Goal: Information Seeking & Learning: Learn about a topic

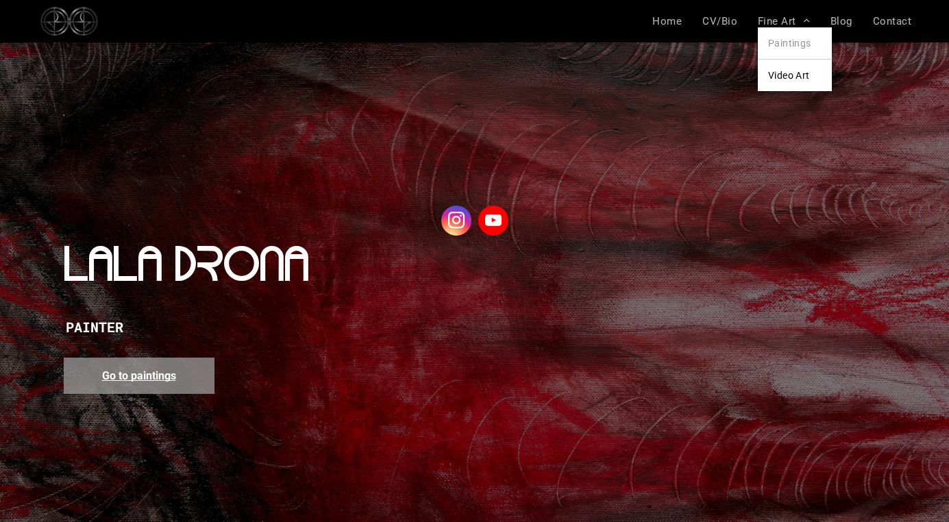
click at [781, 43] on span "Paintings" at bounding box center [789, 43] width 43 height 11
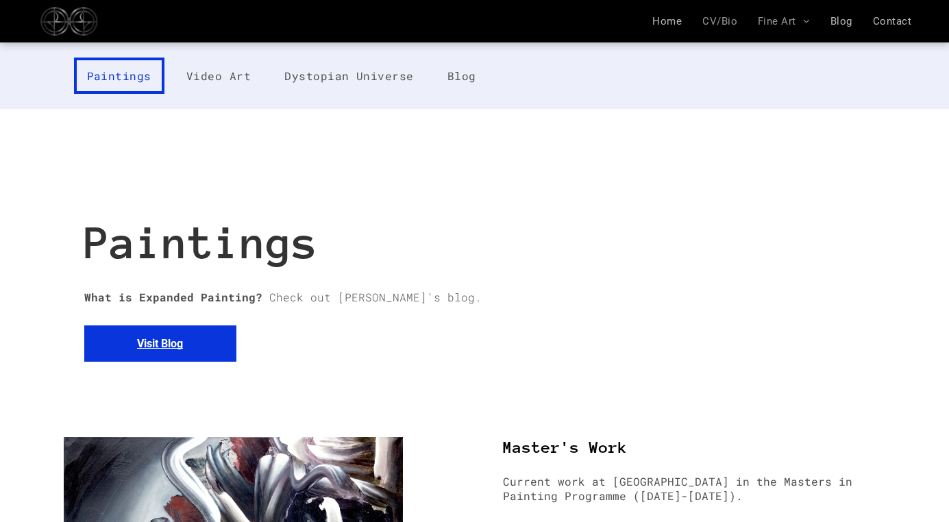
click at [715, 20] on span "CV/Bio" at bounding box center [719, 21] width 35 height 12
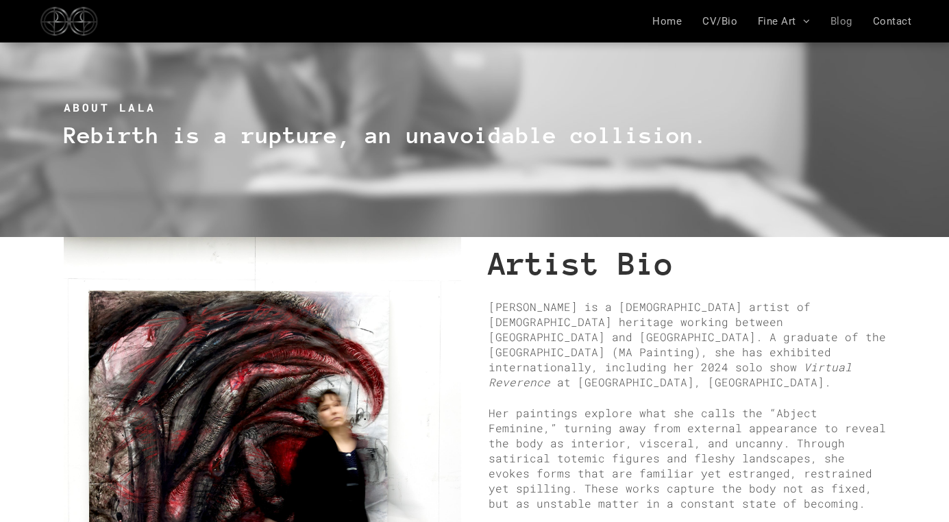
click at [844, 19] on span "Blog" at bounding box center [842, 21] width 22 height 12
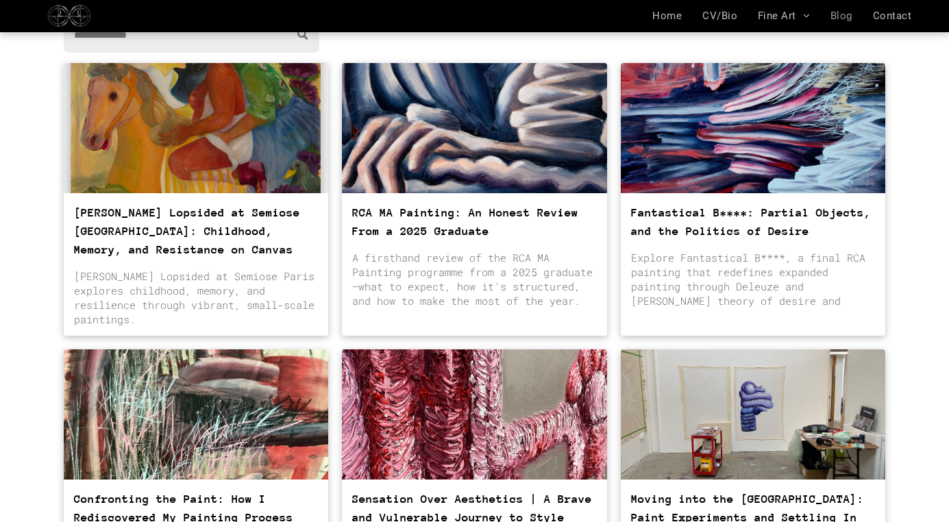
scroll to position [175, 0]
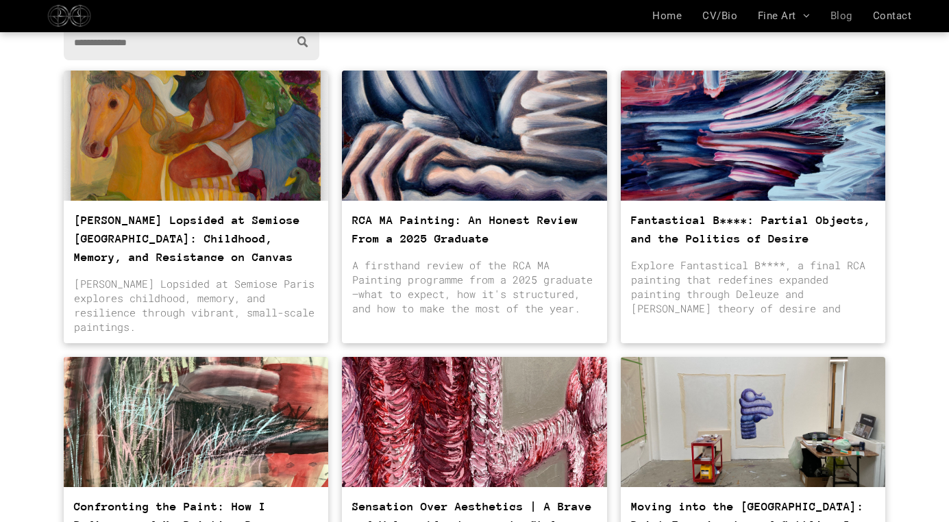
click at [457, 154] on div at bounding box center [474, 135] width 281 height 138
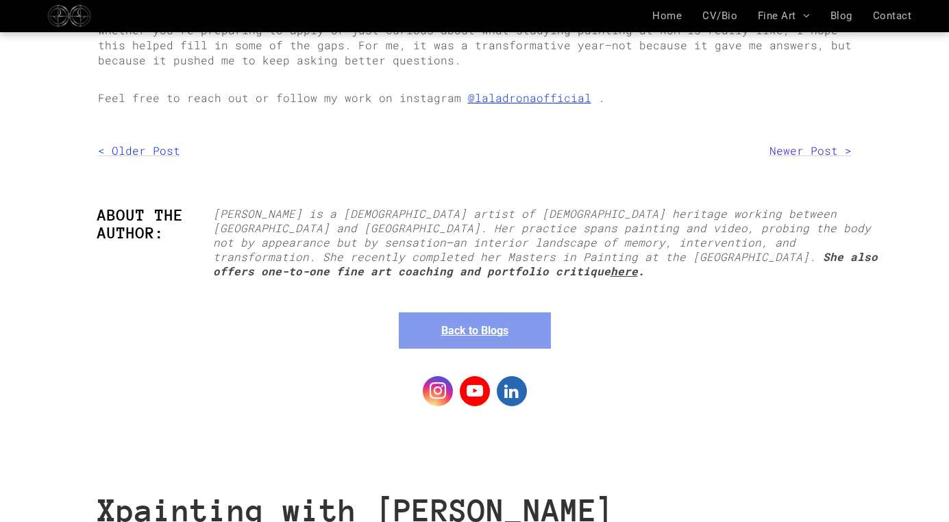
scroll to position [3166, 0]
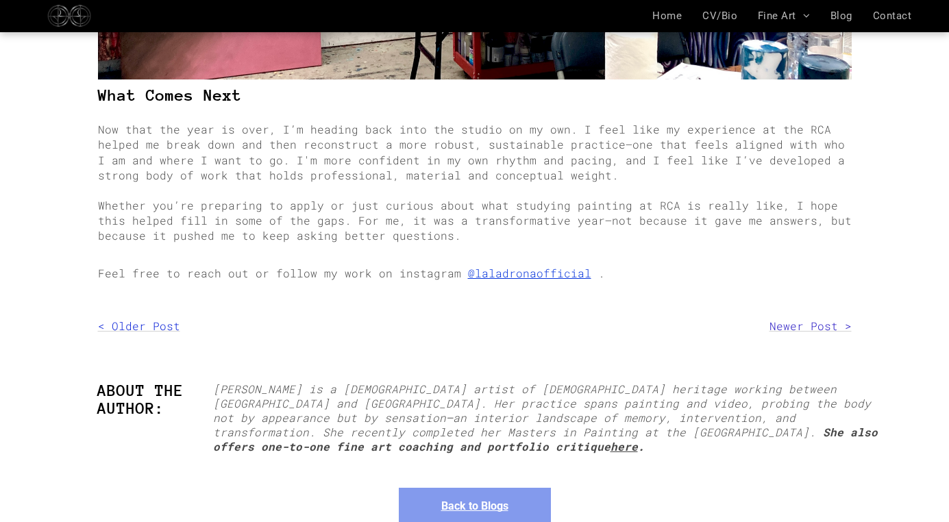
click at [638, 439] on strong "here" at bounding box center [624, 446] width 27 height 14
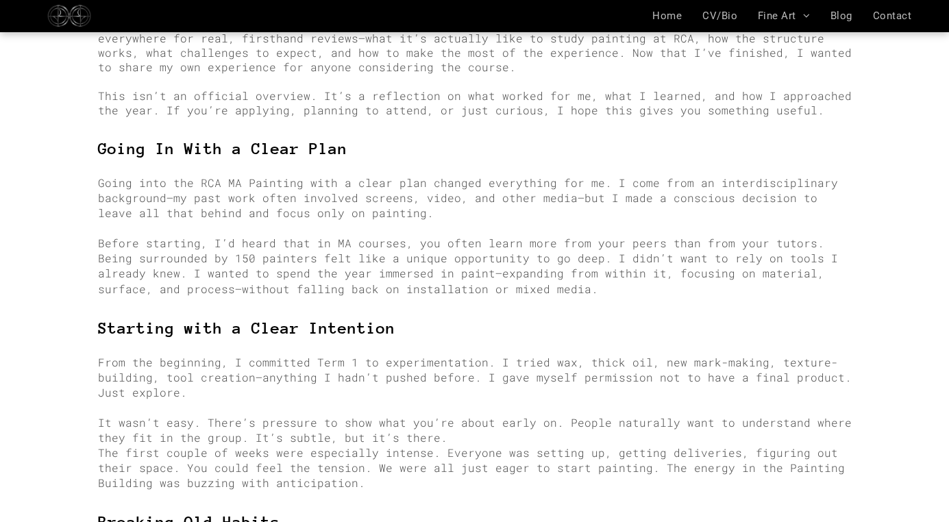
click at [576, 88] on span "This isn’t an official overview. It’s a reflection on what worked for me, what …" at bounding box center [475, 102] width 754 height 29
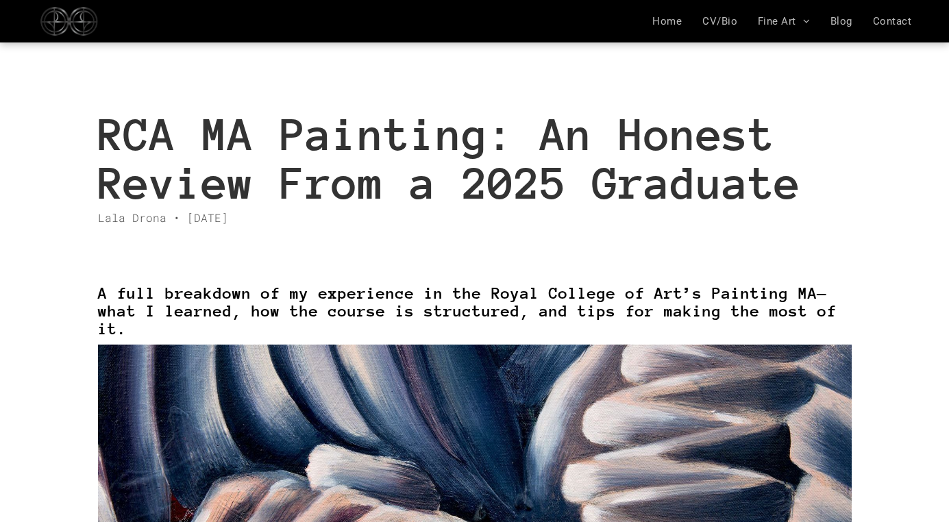
scroll to position [0, 0]
